Goal: Task Accomplishment & Management: Manage account settings

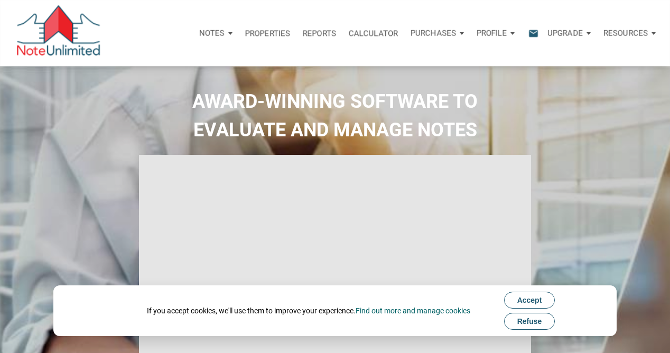
select select
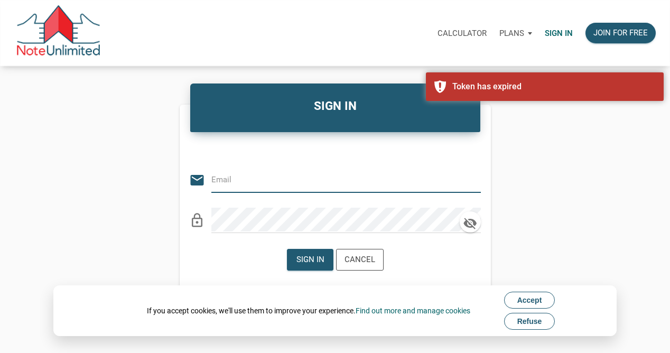
type input "w"
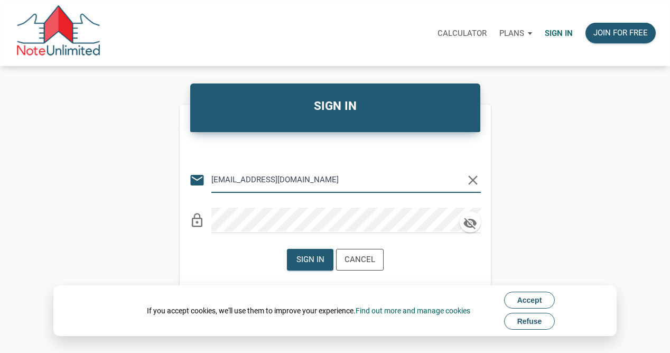
click at [234, 181] on input "[EMAIL_ADDRESS][DOMAIN_NAME]" at bounding box center [338, 179] width 254 height 24
type input "[EMAIL_ADDRESS][DOMAIN_NAME]"
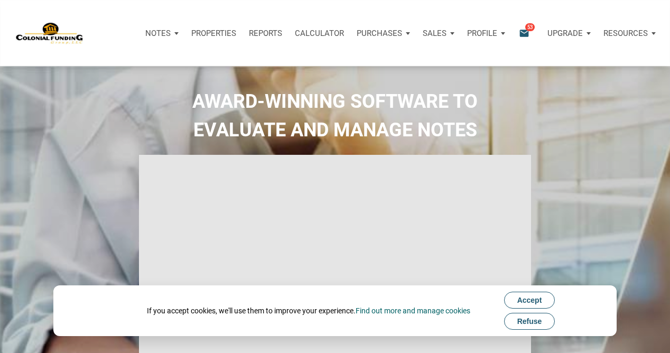
type input "Introduction to new features"
select select
click at [527, 321] on span "Refuse" at bounding box center [529, 321] width 25 height 8
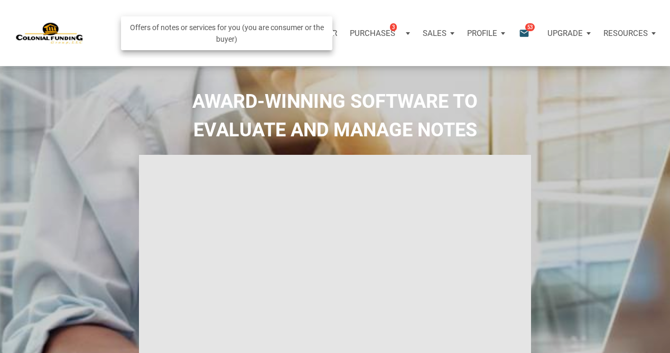
click at [378, 33] on p "Purchases" at bounding box center [372, 34] width 45 height 10
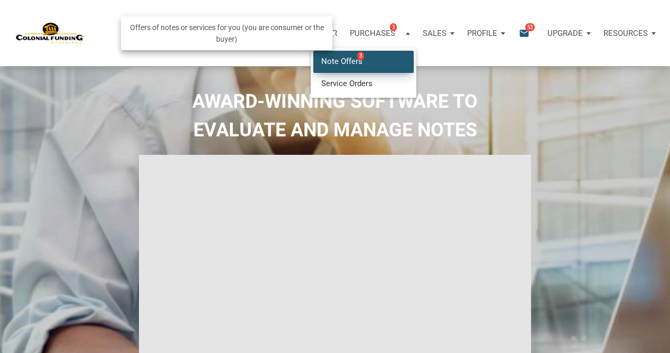
click at [339, 63] on link "Note Offers 3" at bounding box center [363, 62] width 100 height 22
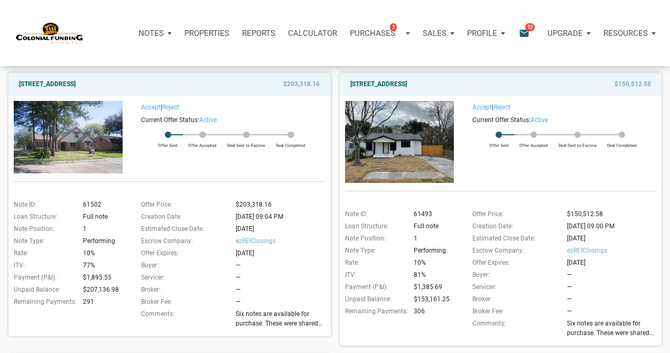
scroll to position [109, 0]
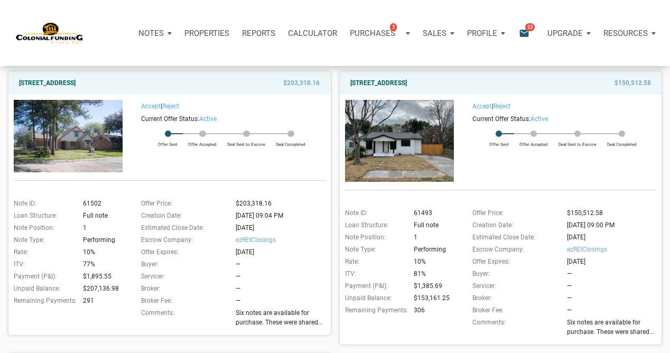
click at [71, 137] on img at bounding box center [68, 136] width 109 height 72
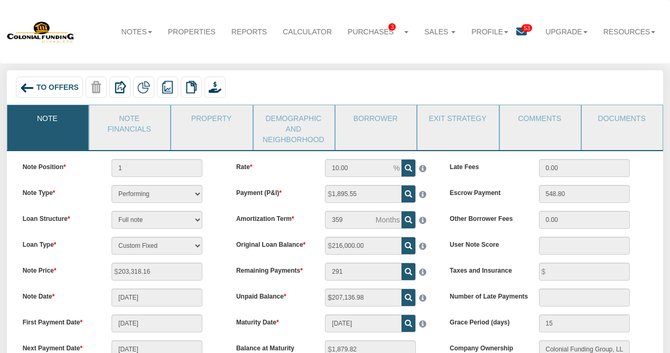
click at [52, 88] on span "To Offers" at bounding box center [57, 87] width 42 height 8
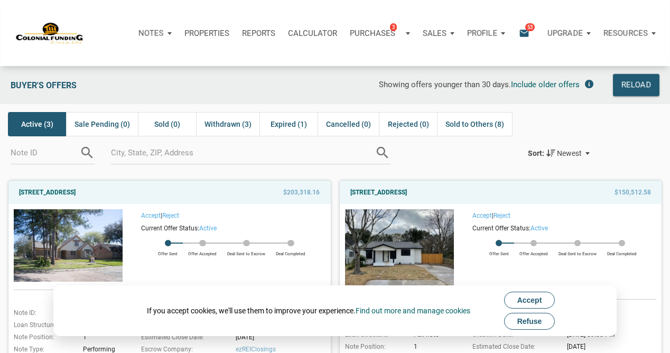
click at [530, 323] on span "Refuse" at bounding box center [529, 321] width 25 height 8
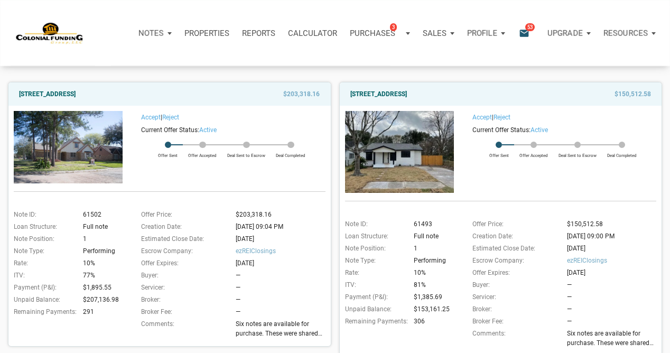
scroll to position [101, 0]
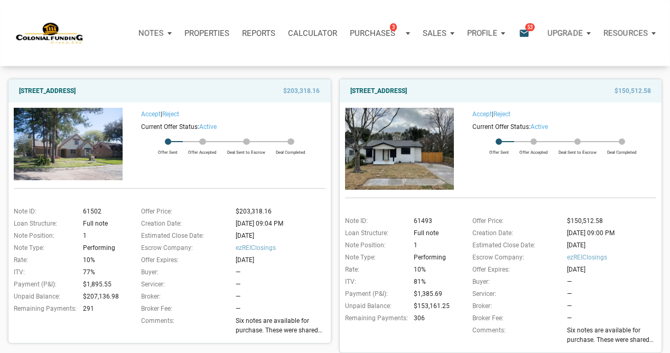
click at [482, 33] on p "Profile" at bounding box center [482, 34] width 30 height 10
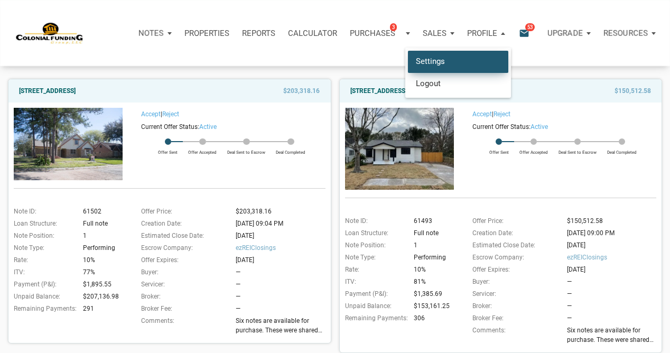
click at [461, 64] on link "Settings" at bounding box center [458, 62] width 100 height 22
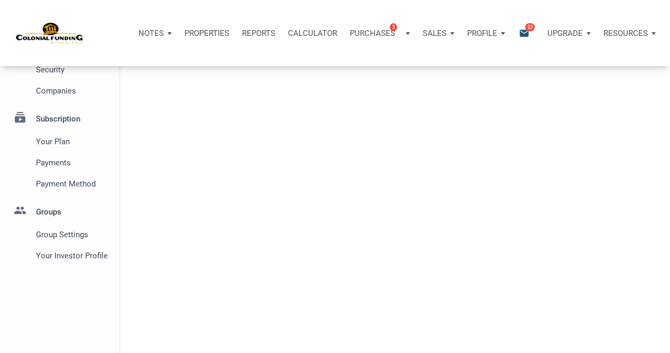
select select
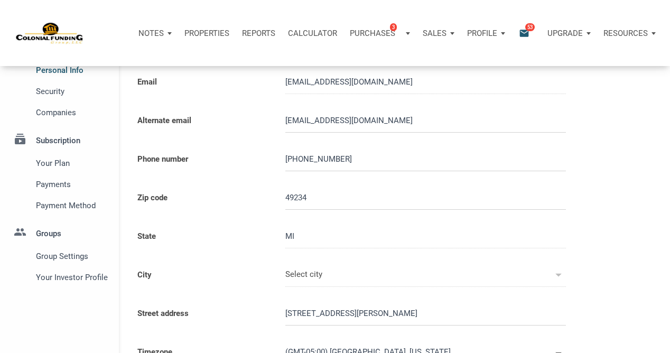
type input "CLARKLAKE"
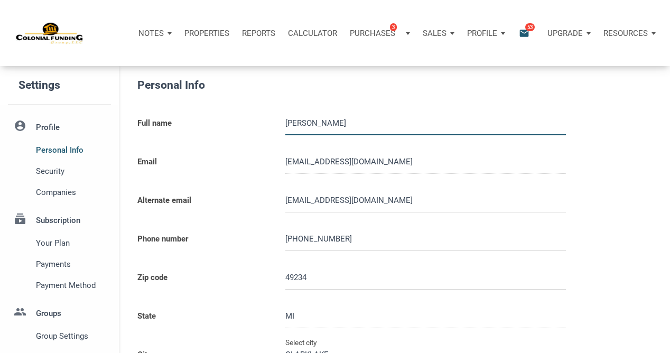
select select
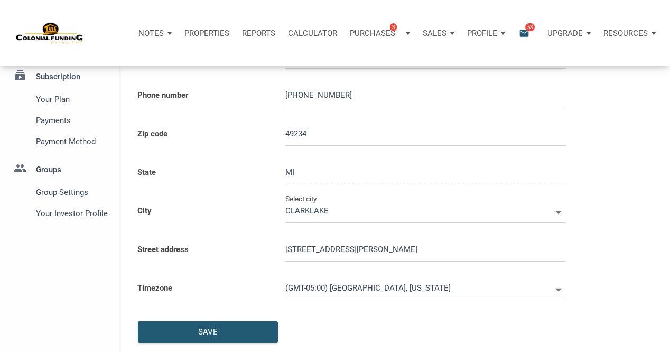
scroll to position [143, 0]
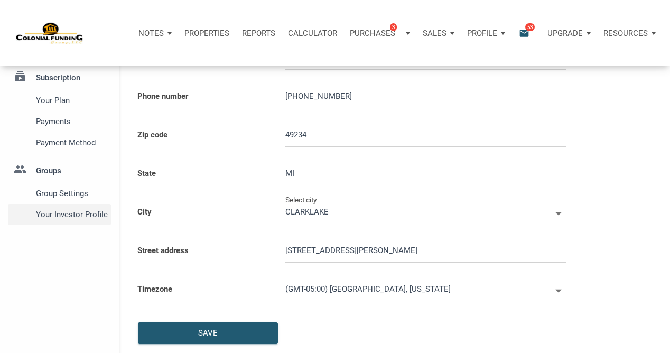
click at [55, 214] on span "Your Investor Profile" at bounding box center [71, 214] width 71 height 13
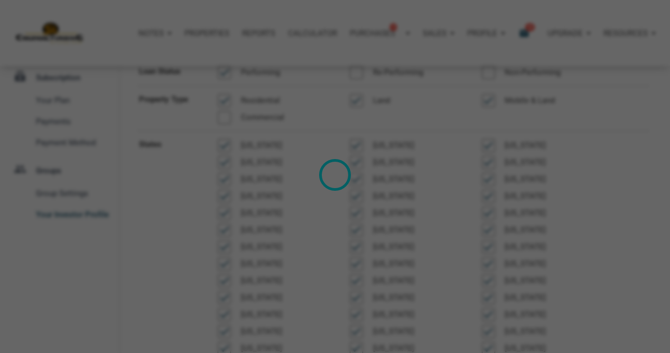
type input "Cash Flow - Today Income"
select select
type input "$ 75,000"
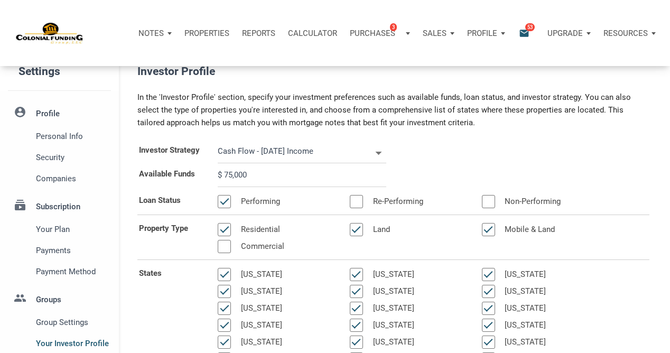
scroll to position [8, 0]
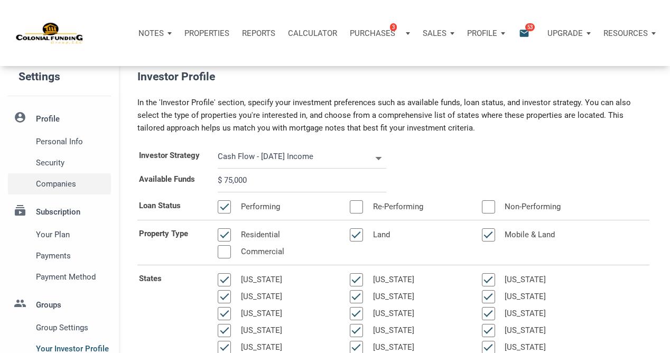
click at [62, 183] on span "Companies" at bounding box center [71, 184] width 71 height 13
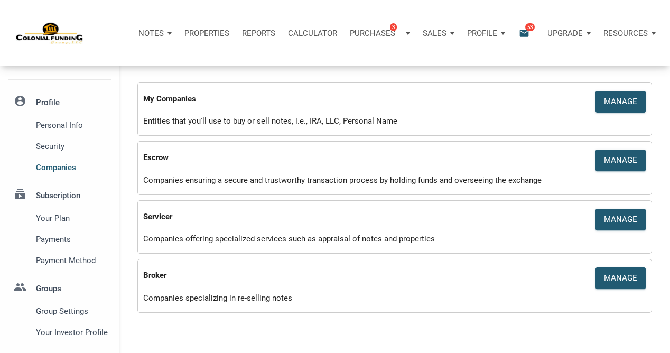
scroll to position [24, 0]
click at [618, 100] on div "Manage" at bounding box center [620, 102] width 33 height 12
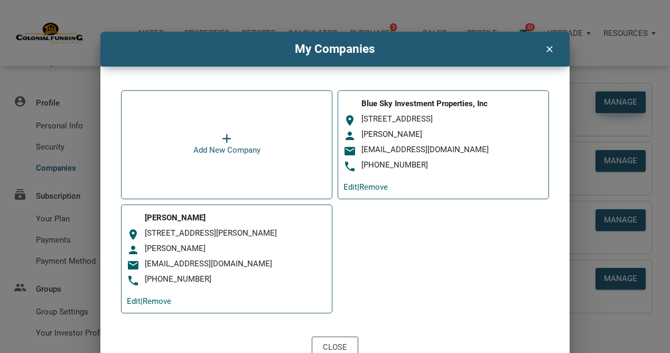
scroll to position [13, 0]
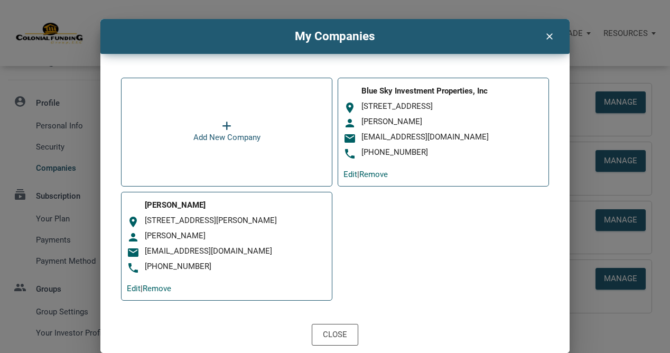
click at [549, 36] on icon "clear" at bounding box center [549, 35] width 13 height 13
